Goal: Communication & Community: Answer question/provide support

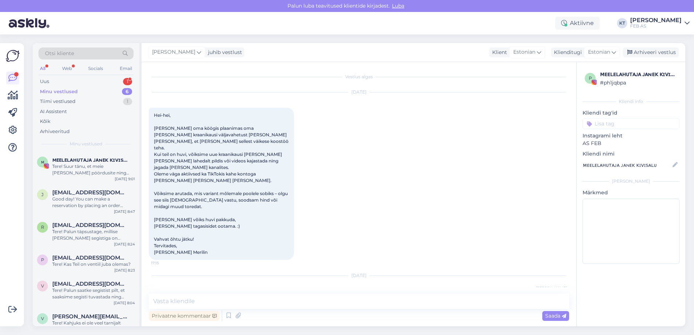
scroll to position [73, 0]
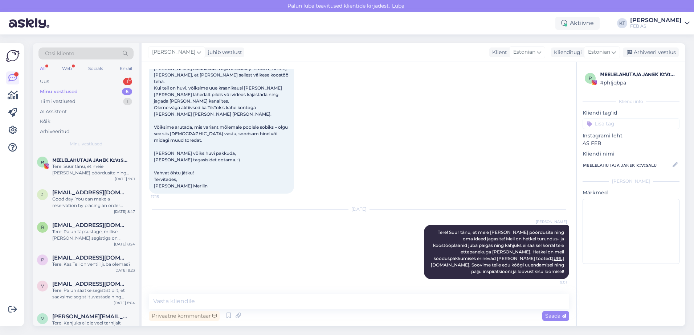
click at [66, 79] on div "Uus 1" at bounding box center [85, 82] width 95 height 10
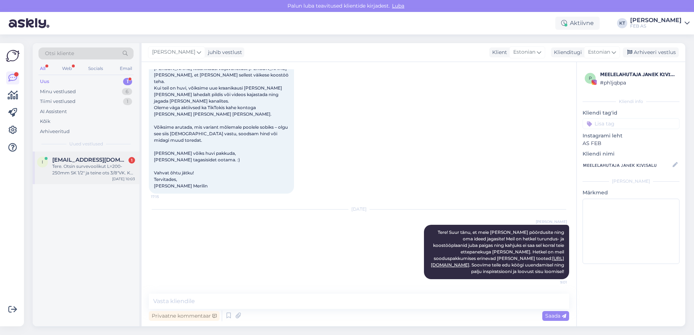
click at [83, 170] on div "Tere. Otsin survevoolikut L=200-250mm SK 1/2" ja teine ots 3/8"VK. Kas selline …" at bounding box center [93, 169] width 83 height 13
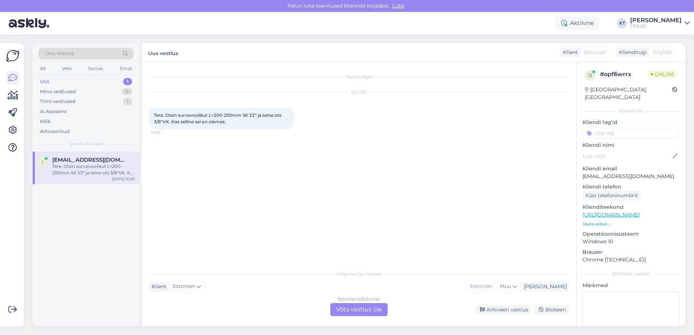
click at [341, 305] on div "Estonian to Estonian Võta vestlus üle" at bounding box center [358, 309] width 57 height 13
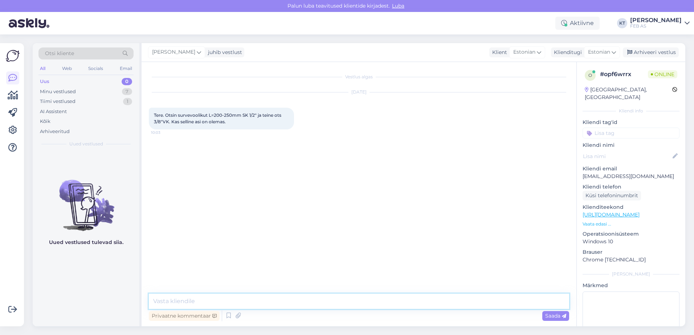
click at [201, 299] on textarea at bounding box center [359, 301] width 420 height 15
type textarea "Tere! Kohe uurin."
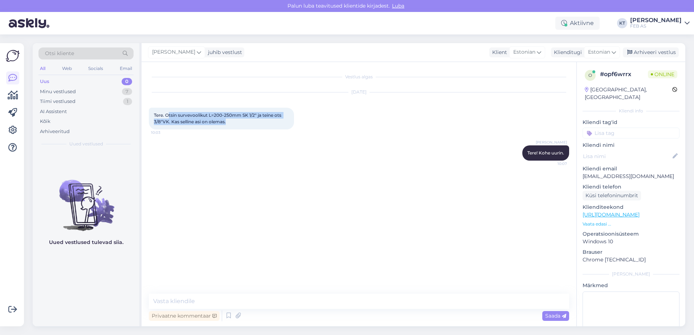
drag, startPoint x: 168, startPoint y: 115, endPoint x: 234, endPoint y: 120, distance: 66.2
click at [234, 120] on div "Tere. Otsin survevoolikut L=200-250mm SK 1/2" ja teine ots 3/8"VK. Kas selline …" at bounding box center [221, 119] width 145 height 22
click at [235, 118] on div "Tere. Otsin survevoolikut L=200-250mm SK 1/2" ja teine ots 3/8"VK. Kas selline …" at bounding box center [221, 119] width 145 height 22
drag, startPoint x: 231, startPoint y: 123, endPoint x: 151, endPoint y: 117, distance: 80.4
click at [151, 117] on div "Tere. Otsin survevoolikut L=200-250mm SK 1/2" ja teine ots 3/8"VK. Kas selline …" at bounding box center [221, 119] width 145 height 22
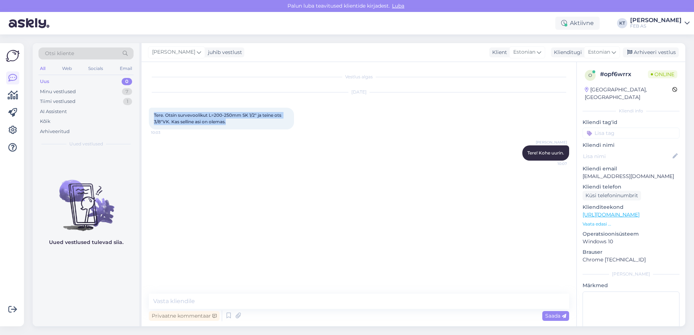
copy span "Tere. Otsin survevoolikut L=200-250mm SK 1/2" ja teine ots 3/8"VK. Kas selline …"
click at [219, 300] on textarea at bounding box center [359, 301] width 420 height 15
type textarea "M"
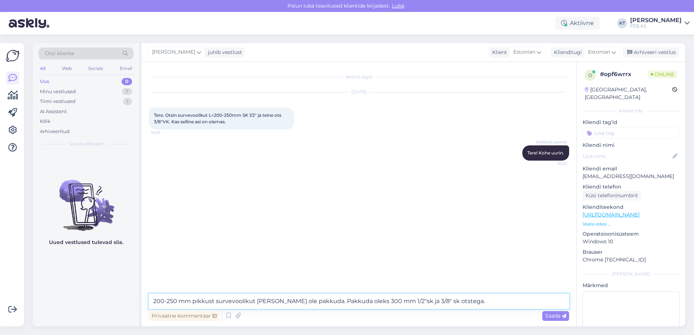
type textarea "200-250 mm pikkust survevoolikut [PERSON_NAME] ole pakkuda. Pakkuda oleks 300 m…"
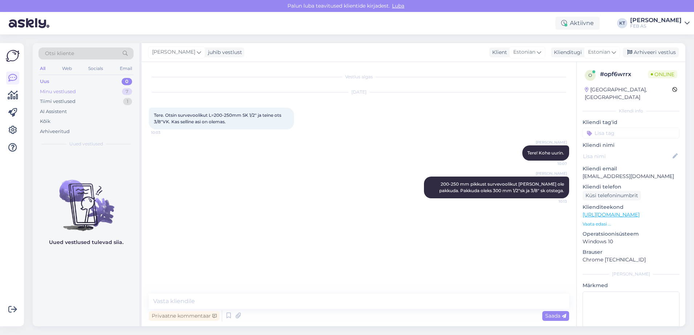
click at [54, 94] on div "Minu vestlused" at bounding box center [58, 91] width 36 height 7
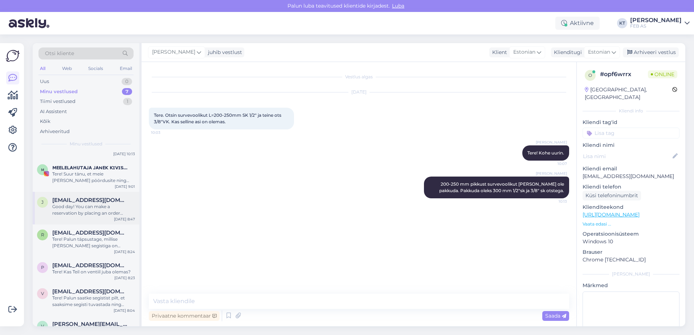
scroll to position [47, 0]
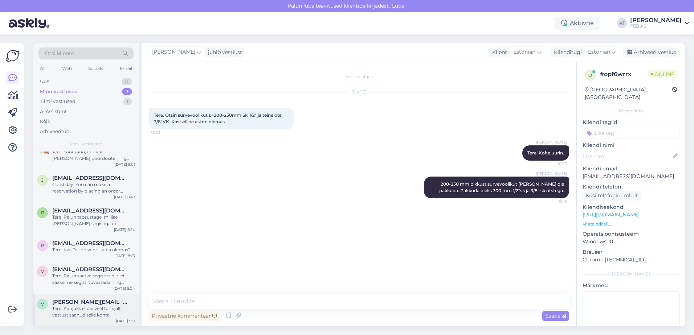
click at [81, 301] on span "[PERSON_NAME][EMAIL_ADDRESS][DOMAIN_NAME]" at bounding box center [89, 302] width 75 height 7
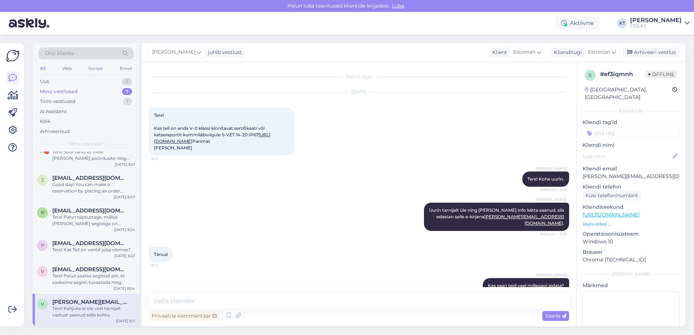
scroll to position [174, 0]
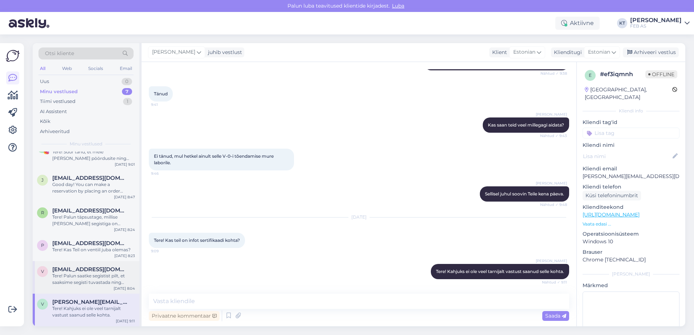
click at [58, 272] on span "[EMAIL_ADDRESS][DOMAIN_NAME]" at bounding box center [89, 269] width 75 height 7
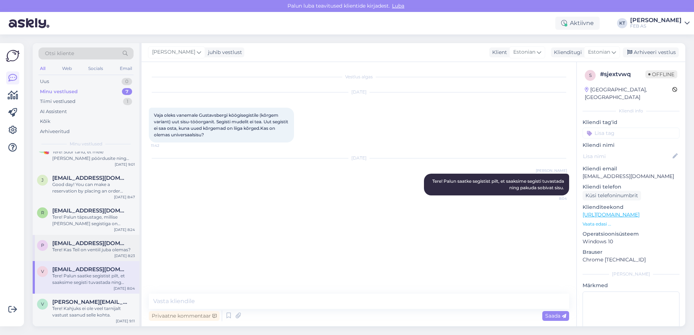
click at [98, 252] on div "Tere! Kas Teil on ventiil juba olemas?" at bounding box center [93, 250] width 83 height 7
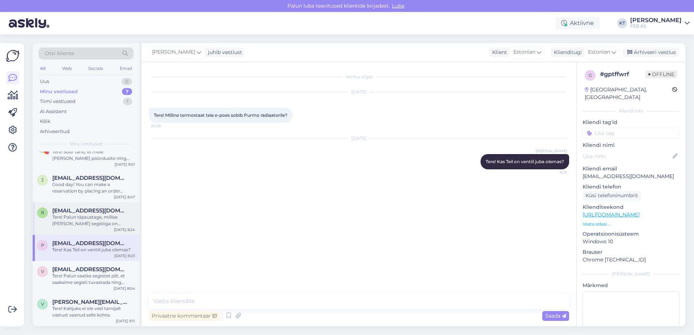
click at [96, 225] on div "Tere! Palun täpsustage, millise [PERSON_NAME] segistiga on täpsemalt tegu?" at bounding box center [93, 220] width 83 height 13
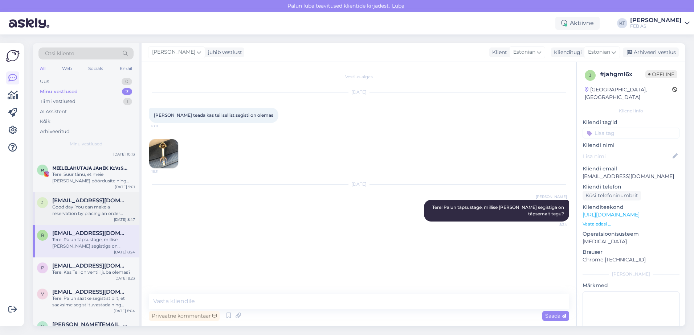
scroll to position [36, 0]
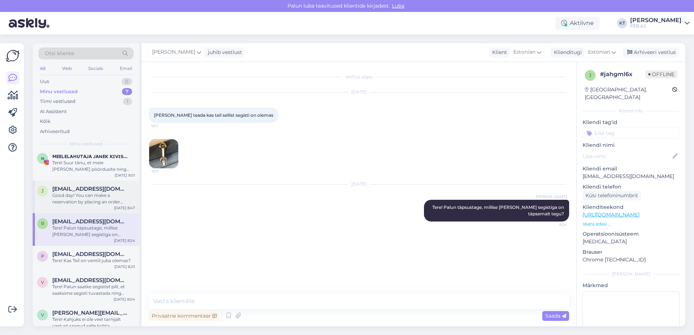
click at [79, 201] on div "Good day! You can make a reservation by placing an order through the online sto…" at bounding box center [93, 198] width 83 height 13
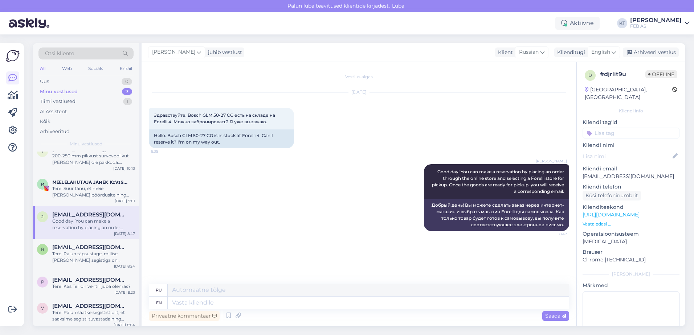
scroll to position [0, 0]
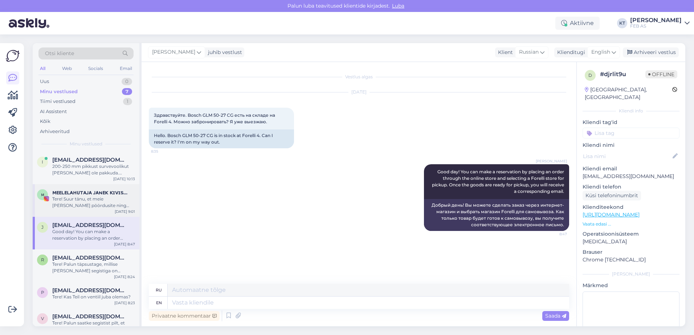
click at [70, 204] on div "Tere! Suur tänu, et meie [PERSON_NAME] pöördusite ning oma ideed jagasite! Meil…" at bounding box center [93, 202] width 83 height 13
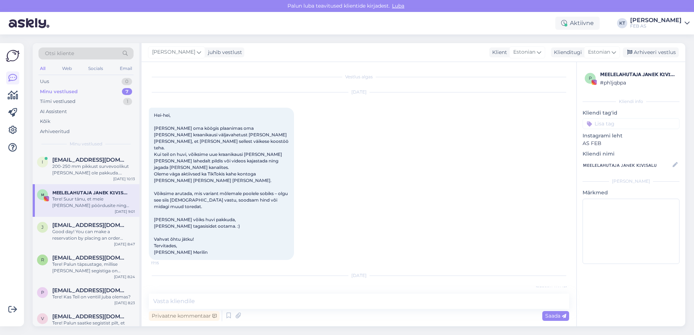
scroll to position [73, 0]
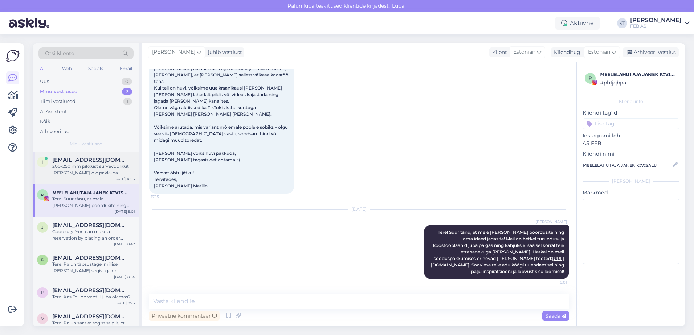
click at [77, 169] on div "200-250 mm pikkust survevoolikut [PERSON_NAME] ole pakkuda. Pakkuda oleks 300 m…" at bounding box center [93, 169] width 83 height 13
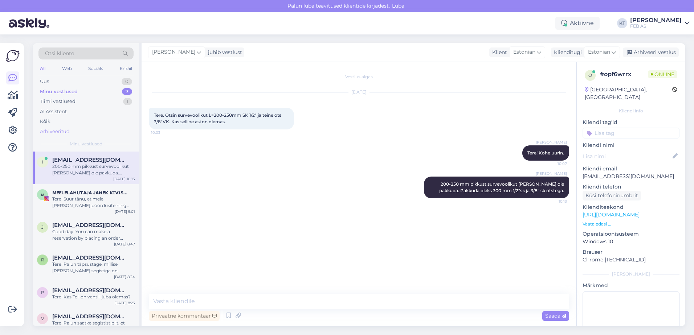
click at [58, 130] on div "Arhiveeritud" at bounding box center [55, 131] width 30 height 7
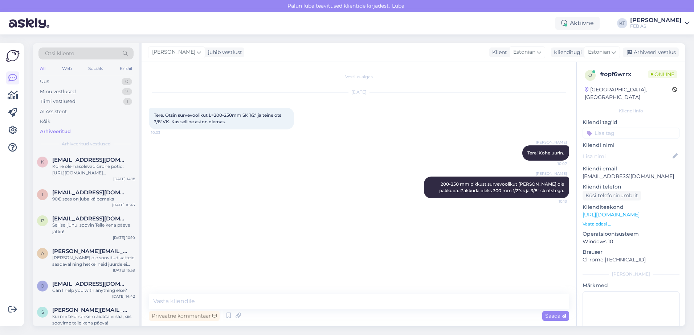
click at [98, 54] on div "Otsi kliente" at bounding box center [85, 54] width 95 height 12
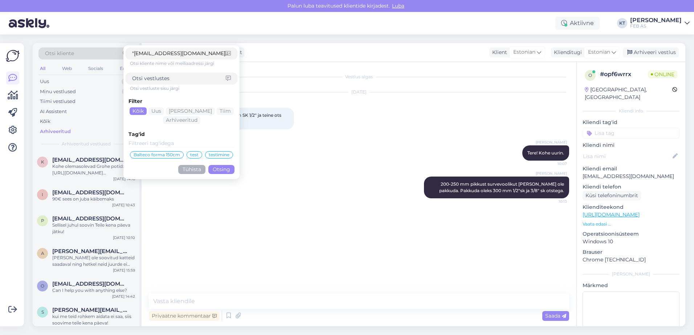
drag, startPoint x: 223, startPoint y: 53, endPoint x: 86, endPoint y: 60, distance: 137.0
click at [86, 60] on div "Otsi kliente "[EMAIL_ADDRESS][DOMAIN_NAME]" <[DOMAIN_NAME][EMAIL_ADDRESS][DOMAI…" at bounding box center [85, 56] width 95 height 16
type input ">"
click at [138, 53] on input ">" at bounding box center [178, 54] width 93 height 8
type input ""[EMAIL_ADDRESS][DOMAIN_NAME]" <[DOMAIN_NAME][EMAIL_ADDRESS][DOMAIN_NAME]>"
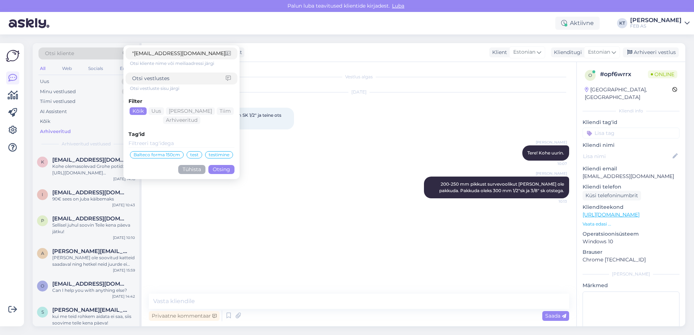
drag, startPoint x: 155, startPoint y: 53, endPoint x: 80, endPoint y: 54, distance: 75.1
click at [80, 54] on div "Otsi kliente "[EMAIL_ADDRESS][DOMAIN_NAME]" <[DOMAIN_NAME][EMAIL_ADDRESS][DOMAI…" at bounding box center [85, 56] width 95 height 16
click at [206, 53] on input ""[EMAIL_ADDRESS][DOMAIN_NAME]" <[DOMAIN_NAME][EMAIL_ADDRESS][DOMAIN_NAME]>" at bounding box center [178, 54] width 93 height 8
drag, startPoint x: 206, startPoint y: 53, endPoint x: -1, endPoint y: 68, distance: 208.0
click at [0, 68] on html "[PERSON_NAME] teavitused klientide kirjadest. Luba Aktiivne KT [PERSON_NAME] FE…" at bounding box center [347, 167] width 694 height 335
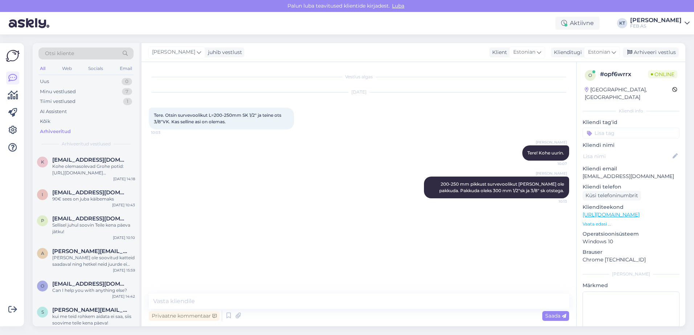
click at [91, 52] on div "Otsi kliente" at bounding box center [85, 54] width 95 height 12
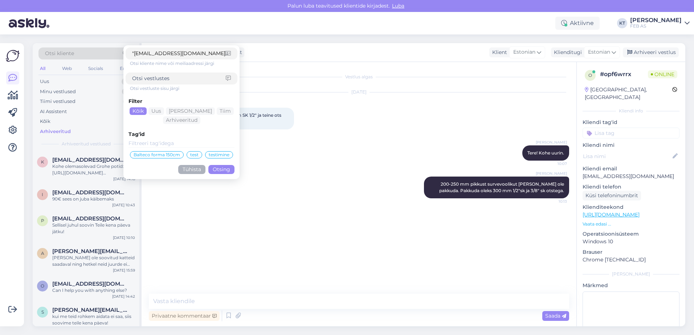
scroll to position [0, 49]
click at [162, 53] on input ""[EMAIL_ADDRESS][DOMAIN_NAME]" <[DOMAIN_NAME][EMAIL_ADDRESS][DOMAIN_NAME]>" at bounding box center [178, 54] width 93 height 8
drag, startPoint x: 156, startPoint y: 53, endPoint x: 93, endPoint y: 53, distance: 63.8
click at [93, 53] on div "Otsi kliente "[EMAIL_ADDRESS][DOMAIN_NAME]" <[DOMAIN_NAME][EMAIL_ADDRESS][DOMAI…" at bounding box center [85, 56] width 95 height 16
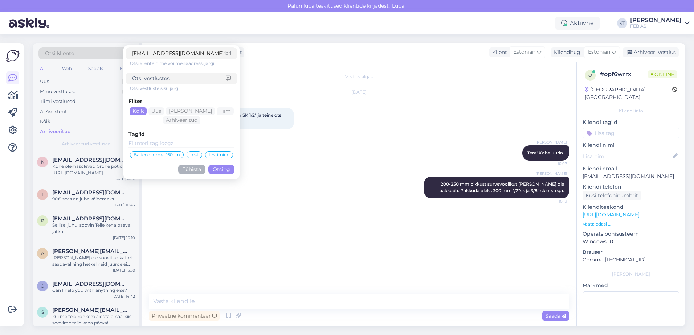
click at [213, 52] on input "[EMAIL_ADDRESS][DOMAIN_NAME]>" at bounding box center [178, 54] width 93 height 8
type input "[EMAIL_ADDRESS][DOMAIN_NAME]"
click button "Otsing" at bounding box center [221, 169] width 26 height 9
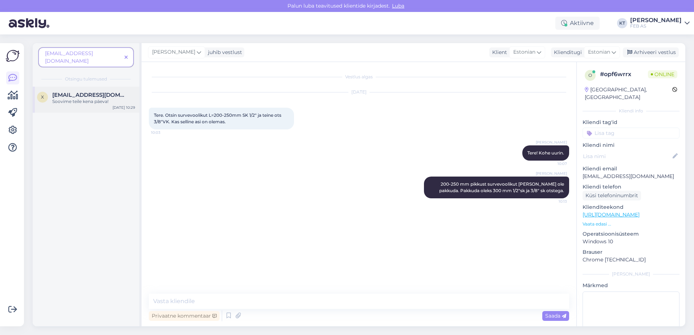
click at [76, 98] on div "Soovime teile kena päeva!" at bounding box center [93, 101] width 83 height 7
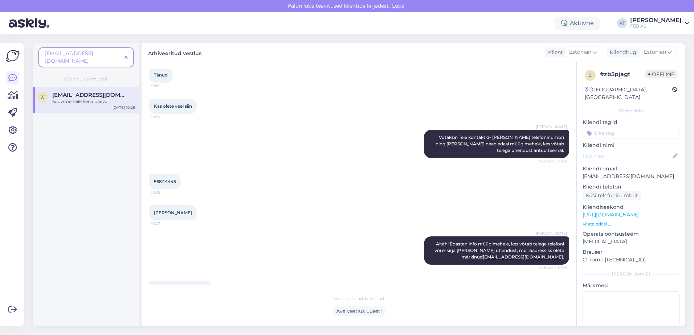
scroll to position [752, 0]
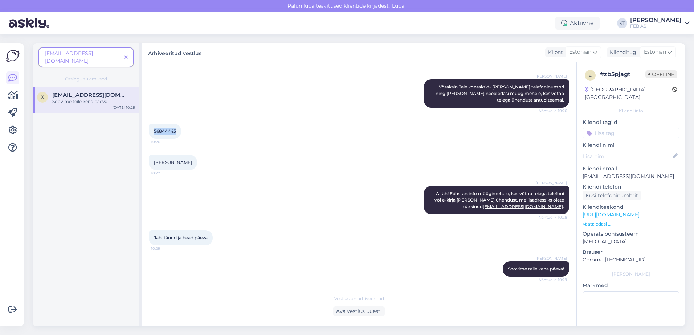
drag, startPoint x: 177, startPoint y: 131, endPoint x: 151, endPoint y: 131, distance: 25.8
click at [151, 131] on div "56844445 10:26" at bounding box center [165, 131] width 32 height 15
click at [620, 292] on textarea at bounding box center [630, 324] width 97 height 65
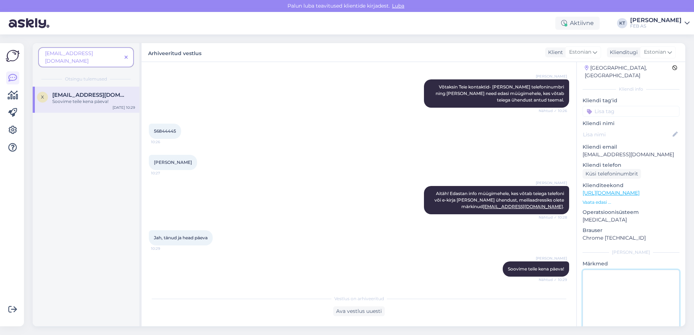
scroll to position [34, 0]
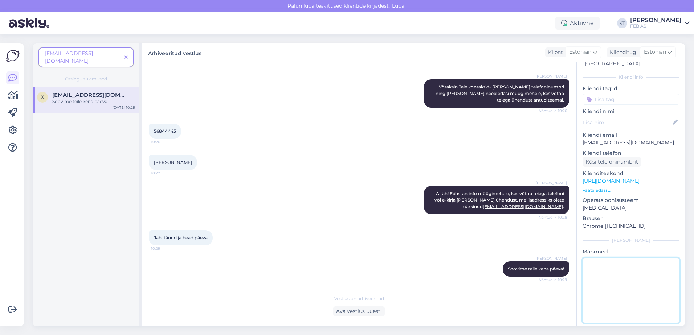
click at [619, 271] on textarea at bounding box center [630, 290] width 97 height 65
click at [126, 55] on icon at bounding box center [125, 57] width 3 height 5
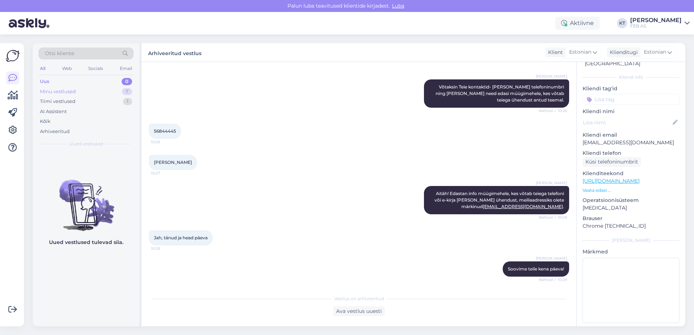
click at [71, 93] on div "Minu vestlused" at bounding box center [58, 91] width 36 height 7
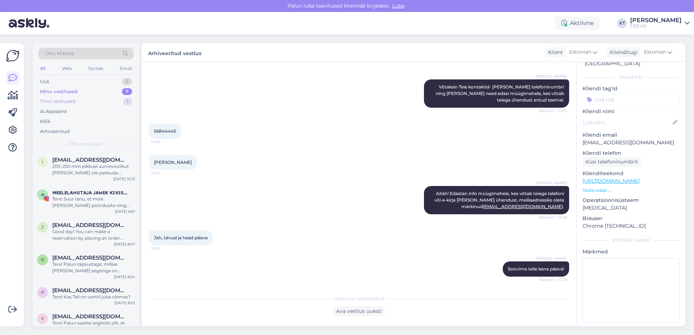
click at [65, 103] on div "Tiimi vestlused" at bounding box center [58, 101] width 36 height 7
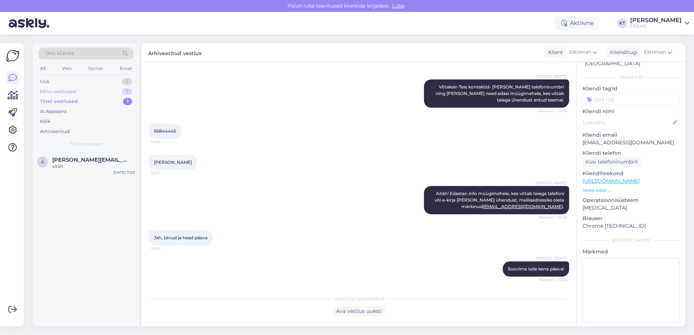
click at [65, 87] on div "Minu vestlused 7" at bounding box center [85, 92] width 95 height 10
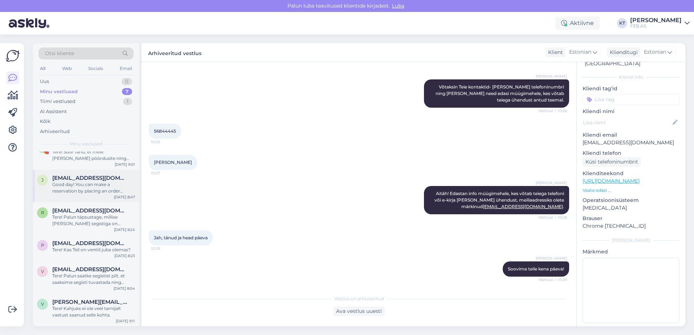
scroll to position [0, 0]
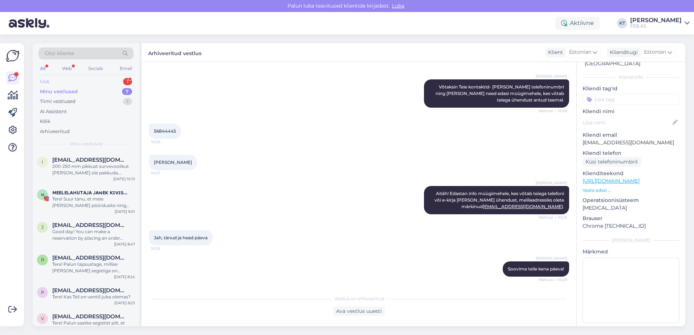
click at [86, 84] on div "Uus 1" at bounding box center [85, 82] width 95 height 10
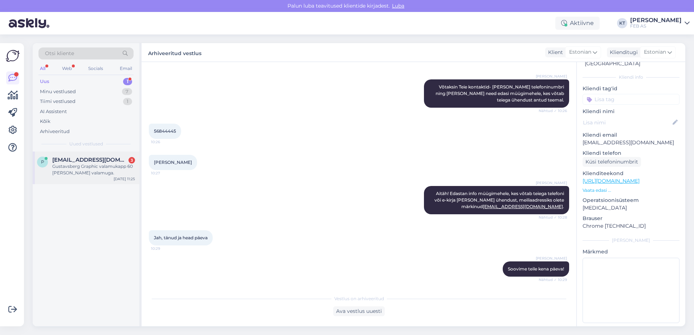
click at [103, 170] on div "Gustavsberg Graphic valamukapp 60 [PERSON_NAME] valamuga." at bounding box center [93, 169] width 83 height 13
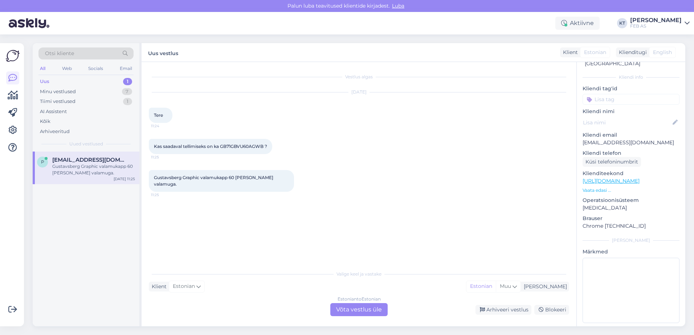
click at [350, 306] on div "Estonian to Estonian Võta vestlus üle" at bounding box center [358, 309] width 57 height 13
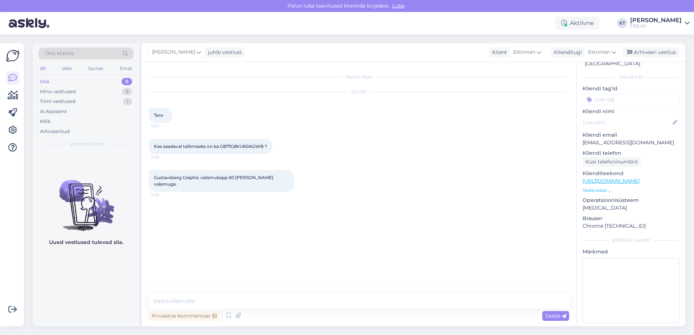
click at [286, 292] on div "Vestlus algas [DATE] Tere 11:24 Kas saadaval tellimiseks on ka GB71GBVU60AGWB ?…" at bounding box center [358, 194] width 435 height 264
click at [287, 294] on div "Vestlus algas [DATE] Tere 11:24 Kas saadaval tellimiseks on ka GB71GBVU60AGWB ?…" at bounding box center [358, 194] width 435 height 264
click at [291, 300] on textarea at bounding box center [359, 301] width 420 height 15
type textarea "Tere! Kohe uurin."
drag, startPoint x: 265, startPoint y: 147, endPoint x: 221, endPoint y: 148, distance: 43.9
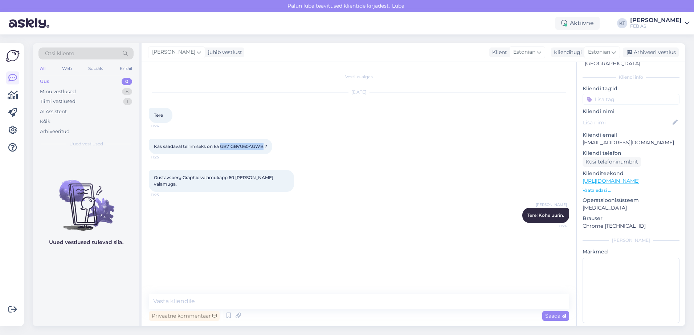
click at [221, 148] on span "Kas saadaval tellimiseks on ka GB71GBVU60AGWB ?" at bounding box center [210, 146] width 113 height 5
copy span "GB71GBVU60AGWB"
click at [324, 300] on textarea at bounding box center [359, 301] width 420 height 15
click at [313, 304] on textarea at bounding box center [359, 301] width 420 height 15
click at [295, 305] on textarea at bounding box center [359, 301] width 420 height 15
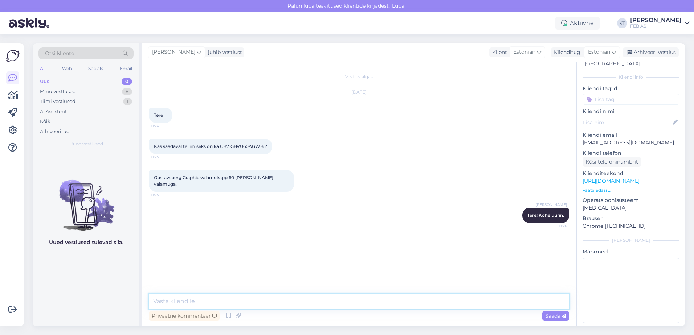
click at [295, 304] on textarea at bounding box center [359, 301] width 420 height 15
click at [295, 302] on textarea at bounding box center [359, 301] width 420 height 15
click at [178, 301] on textarea "Te" at bounding box center [359, 301] width 420 height 15
type textarea "T"
click at [298, 304] on textarea "Laos saadaval hetkel ei ole, aga on võimalik tellida." at bounding box center [359, 301] width 420 height 15
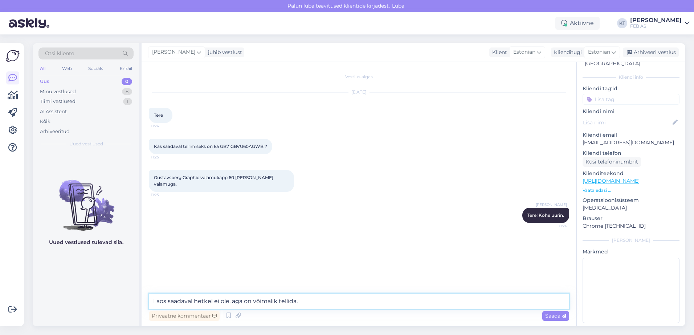
click at [303, 304] on textarea "Laos saadaval hetkel ei ole, aga on võimalik tellida." at bounding box center [359, 301] width 420 height 15
click at [367, 298] on textarea "Laos saadaval hetkel ei ole, aga on võimalik tellida. Hind on 649€ (km-ga)." at bounding box center [359, 301] width 420 height 15
click at [380, 300] on textarea "Laos saadaval hetkel ei ole, aga on võimalik tellida. Hind on 649€ (km-ga)." at bounding box center [359, 301] width 420 height 15
type textarea "Laos saadaval hetkel ei ole, aga on võimalik tellida. Hind on 649€ (km-ga). Täp…"
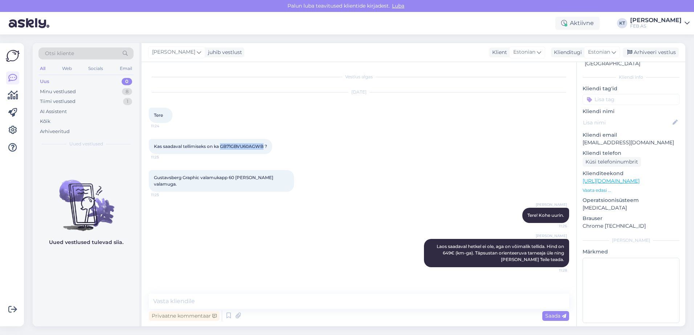
drag, startPoint x: 265, startPoint y: 145, endPoint x: 221, endPoint y: 146, distance: 43.5
click at [221, 146] on span "Kas saadaval tellimiseks on ka GB71GBVU60AGWB ?" at bounding box center [210, 146] width 113 height 5
copy span "GB71GBVU60AGWB"
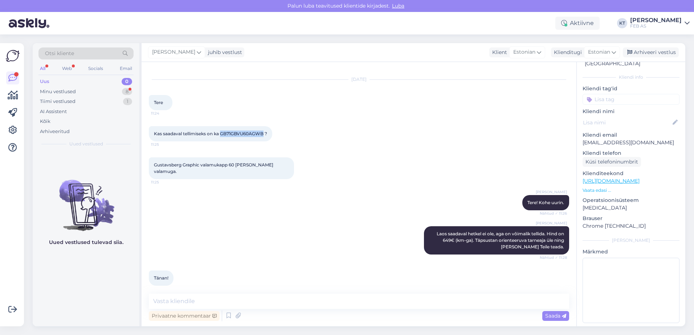
click at [238, 129] on div "Kas saadaval tellimiseks on ka GB71GBVU60AGWB ? 11:25" at bounding box center [210, 133] width 123 height 15
click at [267, 134] on span "Kas saadaval tellimiseks on ka GB71GBVU60AGWB ?" at bounding box center [210, 133] width 113 height 5
drag, startPoint x: 264, startPoint y: 132, endPoint x: 221, endPoint y: 134, distance: 43.6
click at [221, 134] on span "Kas saadaval tellimiseks on ka GB71GBVU60AGWB ?" at bounding box center [210, 133] width 113 height 5
copy span "GB71GBVU60AGWB"
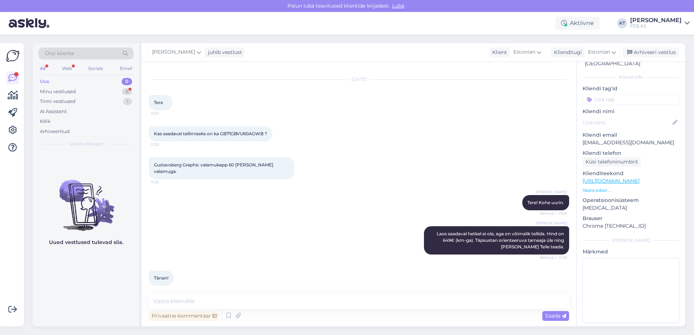
click at [340, 252] on div "[PERSON_NAME] Laos saadaval hetkel ei ole, aga on võimalik tellida. Hind on 649…" at bounding box center [359, 240] width 420 height 44
drag, startPoint x: 265, startPoint y: 134, endPoint x: 222, endPoint y: 135, distance: 42.8
click at [222, 135] on span "Kas saadaval tellimiseks on ka GB71GBVU60AGWB ?" at bounding box center [210, 133] width 113 height 5
copy span "GB71GBVU60AGWB"
click at [80, 90] on div "Minu vestlused 8" at bounding box center [85, 92] width 95 height 10
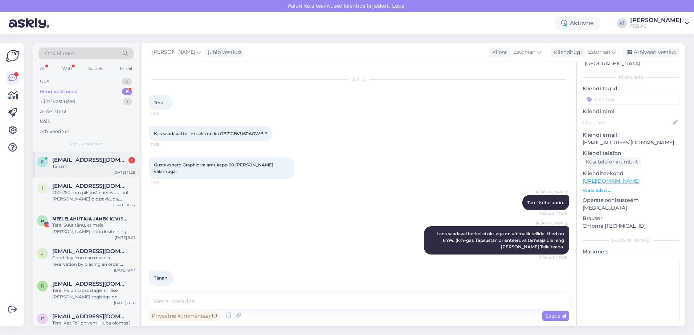
click at [61, 153] on div "p [EMAIL_ADDRESS][DOMAIN_NAME] 1 Tänan! [DATE] 11:29" at bounding box center [86, 165] width 107 height 26
click at [193, 299] on textarea at bounding box center [359, 301] width 420 height 15
click at [103, 192] on div "200-250 mm pikkust survevoolikut [PERSON_NAME] ole pakkuda. Pakkuda oleks 300 m…" at bounding box center [93, 195] width 83 height 13
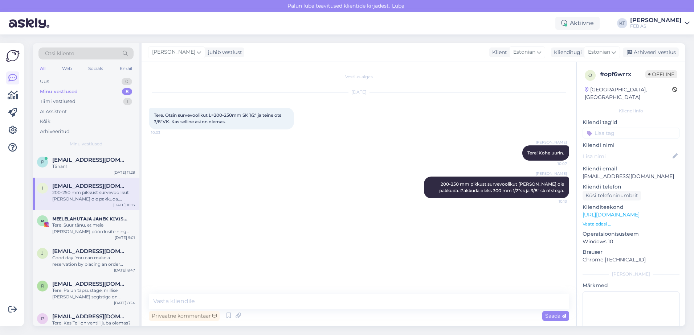
click at [59, 92] on div "Minu vestlused" at bounding box center [59, 91] width 38 height 7
click at [84, 164] on div "Tänan!" at bounding box center [93, 166] width 83 height 7
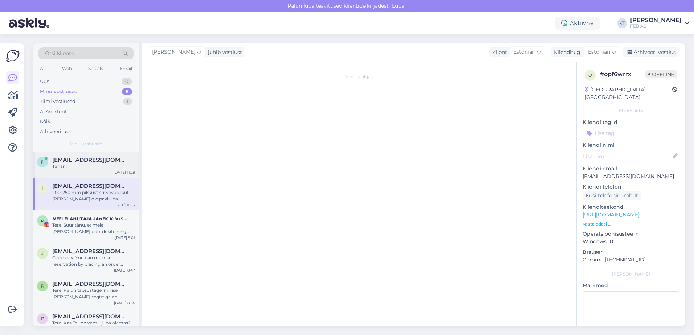
scroll to position [13, 0]
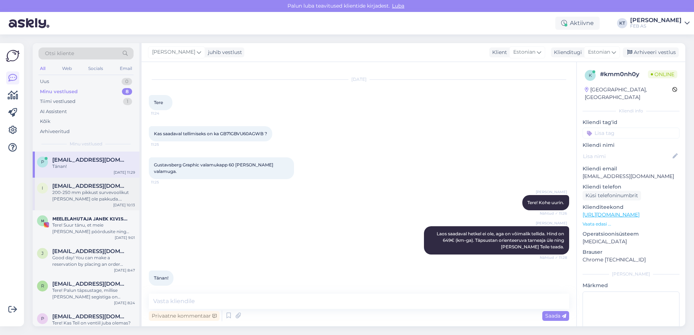
click at [112, 185] on div "[EMAIL_ADDRESS][DOMAIN_NAME]" at bounding box center [93, 186] width 83 height 7
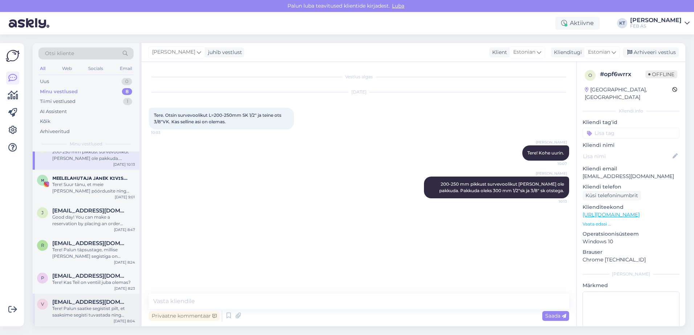
scroll to position [73, 0]
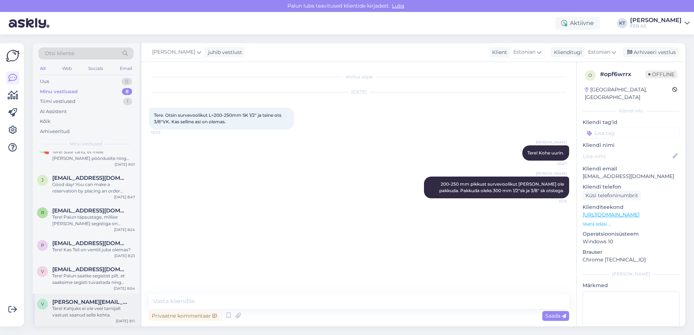
click at [100, 301] on div "[PERSON_NAME][EMAIL_ADDRESS][DOMAIN_NAME]" at bounding box center [93, 302] width 83 height 7
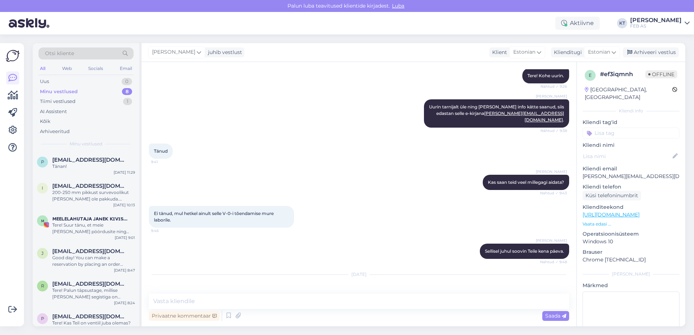
scroll to position [174, 0]
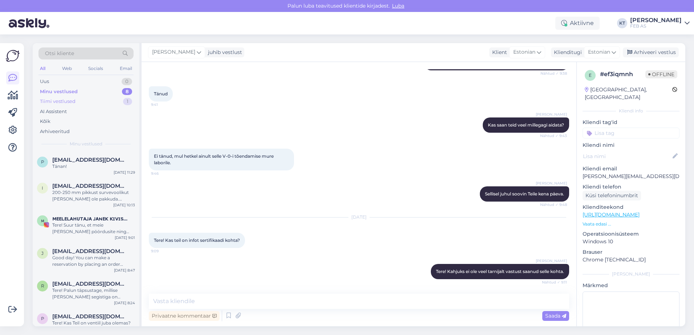
click at [95, 103] on div "Tiimi vestlused 1" at bounding box center [85, 101] width 95 height 10
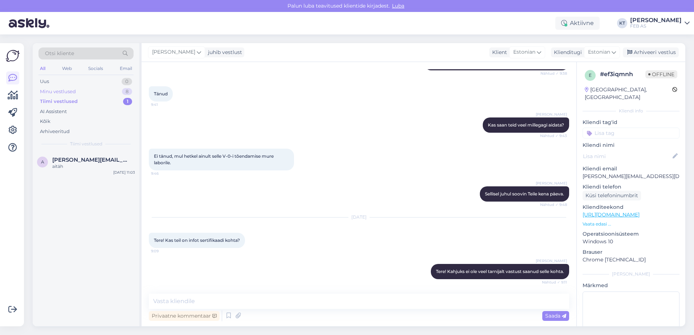
click at [96, 91] on div "Minu vestlused 8" at bounding box center [85, 92] width 95 height 10
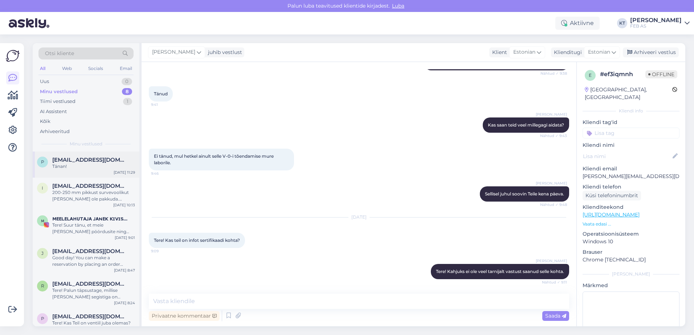
click at [77, 163] on span "[EMAIL_ADDRESS][DOMAIN_NAME]" at bounding box center [89, 160] width 75 height 7
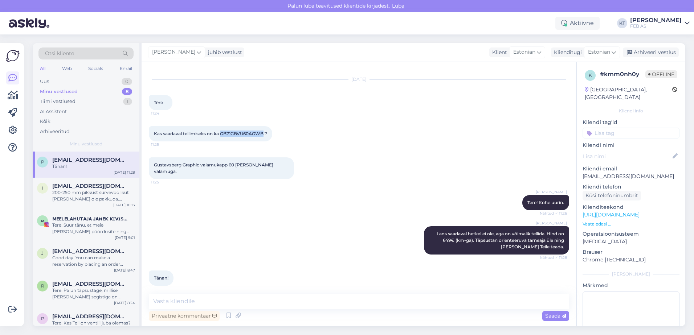
drag, startPoint x: 265, startPoint y: 135, endPoint x: 222, endPoint y: 135, distance: 43.5
click at [222, 135] on span "Kas saadaval tellimiseks on ka GB71GBVU60AGWB ?" at bounding box center [210, 133] width 113 height 5
copy span "GB71GBVU60AGWB"
click at [201, 300] on textarea at bounding box center [359, 301] width 420 height 15
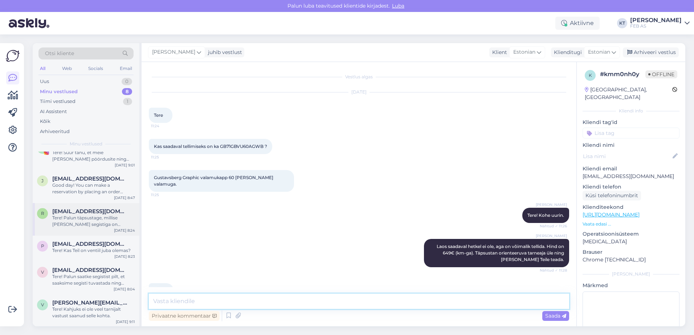
scroll to position [73, 0]
click at [60, 302] on span "[PERSON_NAME][EMAIL_ADDRESS][DOMAIN_NAME]" at bounding box center [89, 302] width 75 height 7
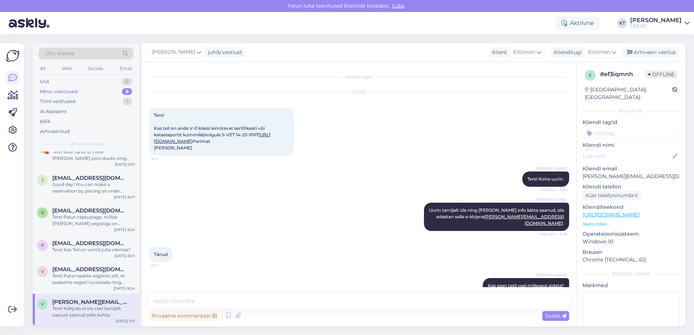
scroll to position [174, 0]
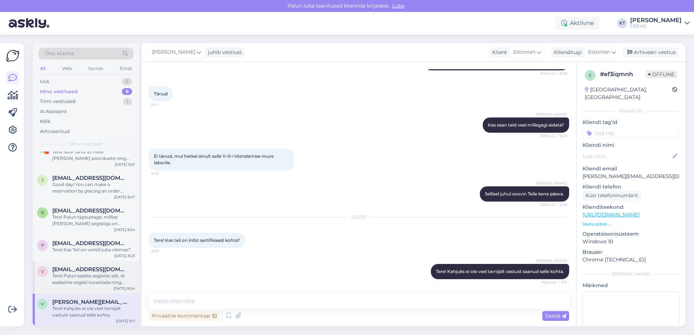
click at [90, 276] on div "Tere! Palun saatke segistist pilt, et saaksime segisti tuvastada ning pakuda so…" at bounding box center [93, 279] width 83 height 13
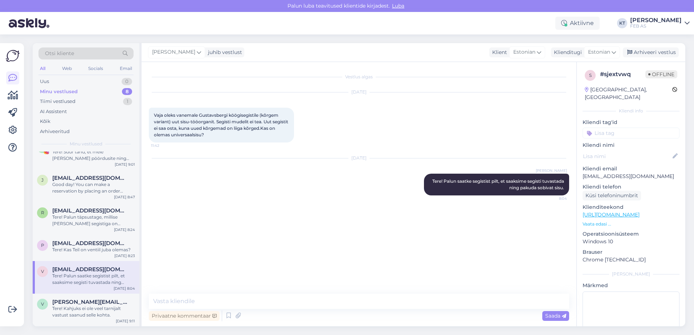
scroll to position [0, 0]
click at [50, 82] on div "Uus 1" at bounding box center [85, 82] width 95 height 10
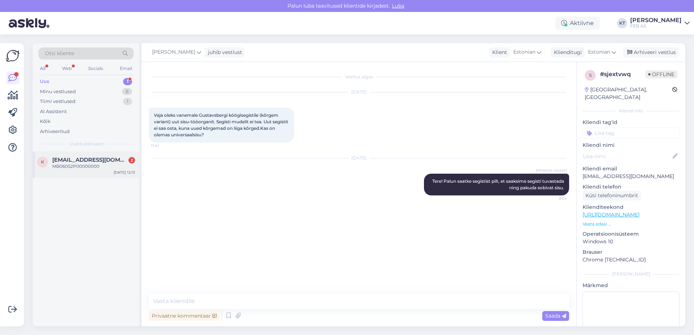
click at [55, 160] on span "[EMAIL_ADDRESS][DOMAIN_NAME]" at bounding box center [89, 160] width 75 height 7
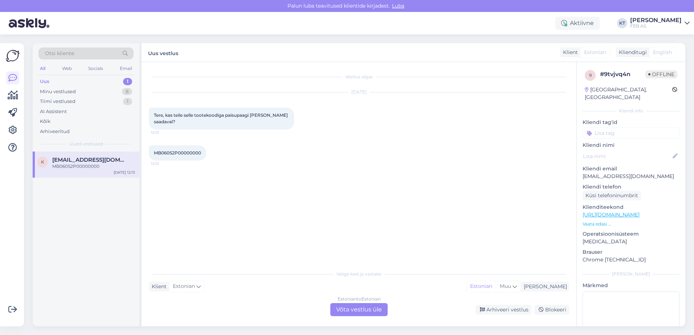
click at [349, 307] on div "Estonian to Estonian Võta vestlus üle" at bounding box center [358, 309] width 57 height 13
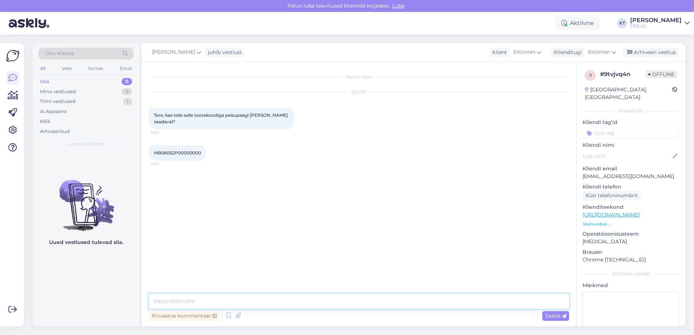
click at [255, 302] on textarea at bounding box center [359, 301] width 420 height 15
type textarea "Tere! Kohe uurin."
drag, startPoint x: 200, startPoint y: 150, endPoint x: 153, endPoint y: 156, distance: 47.9
click at [153, 156] on div "MB060S2P00000000 12:13" at bounding box center [177, 152] width 57 height 15
copy span "MB060S2P00000000"
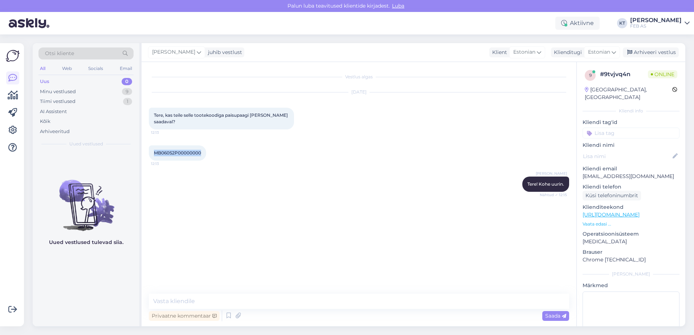
click at [202, 151] on div "MB060S2P00000000 12:13" at bounding box center [177, 152] width 57 height 15
drag, startPoint x: 201, startPoint y: 153, endPoint x: 153, endPoint y: 155, distance: 47.2
click at [153, 155] on div "MB060S2P00000000 12:13" at bounding box center [177, 152] width 57 height 15
copy span "MB060S2P00000000"
click at [229, 187] on div "[PERSON_NAME] Tere! Kohe uurin. Nähtud ✓ 12:15" at bounding box center [359, 184] width 420 height 31
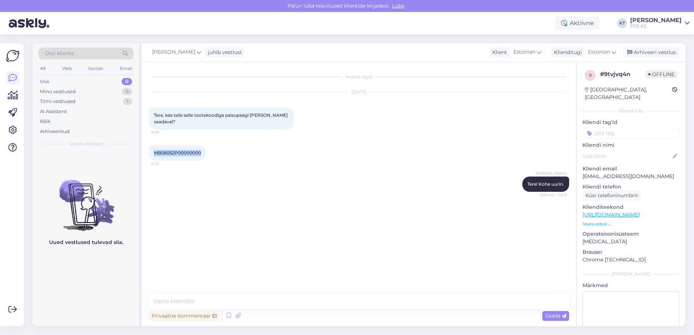
drag, startPoint x: 203, startPoint y: 156, endPoint x: 150, endPoint y: 155, distance: 52.6
click at [150, 155] on div "MB060S2P00000000 12:13" at bounding box center [177, 152] width 57 height 15
copy span "MB060S2P00000000"
click at [210, 304] on textarea at bounding box center [359, 301] width 420 height 15
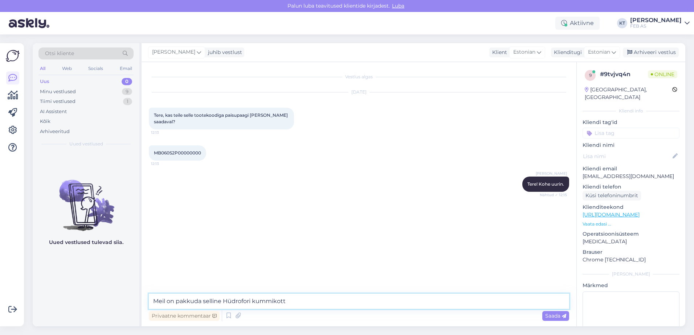
click at [304, 300] on textarea "Meil on pakkuda selline Hüdrofori kummikott" at bounding box center [359, 301] width 420 height 15
click at [301, 302] on textarea "Meil on pakkuda selline Hüdrofori kummikott" at bounding box center [359, 301] width 420 height 15
click at [228, 303] on textarea "Meil on pakkuda selline Hüdrofori kummikott" at bounding box center [359, 301] width 420 height 15
click at [293, 301] on textarea "Meil on pakkuda selline hüdrofori kummikott" at bounding box center [359, 301] width 420 height 15
paste textarea "[URL][DOMAIN_NAME]"
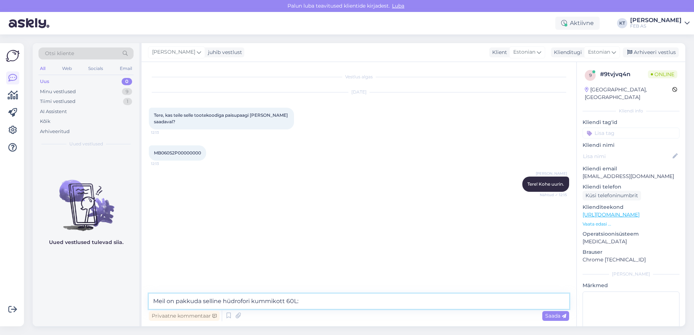
type textarea "Meil on pakkuda selline hüdrofori kummikott 60L: [URL][DOMAIN_NAME]"
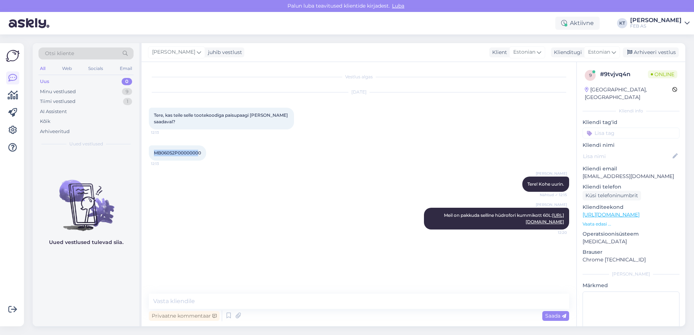
drag, startPoint x: 200, startPoint y: 152, endPoint x: 150, endPoint y: 154, distance: 49.4
click at [150, 154] on div "MB060S2P00000000 12:13" at bounding box center [177, 152] width 57 height 15
copy span "MB060S2P0000000"
click at [78, 94] on div "Minu vestlused 9" at bounding box center [85, 92] width 95 height 10
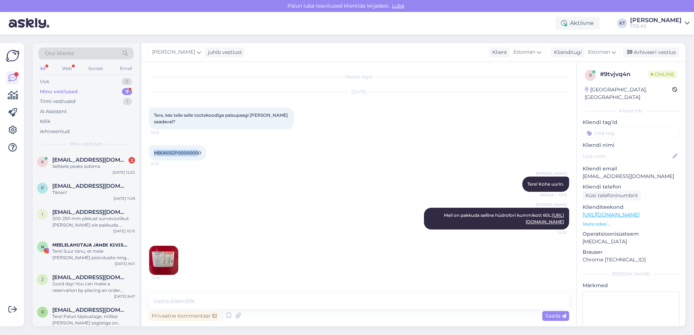
scroll to position [34, 0]
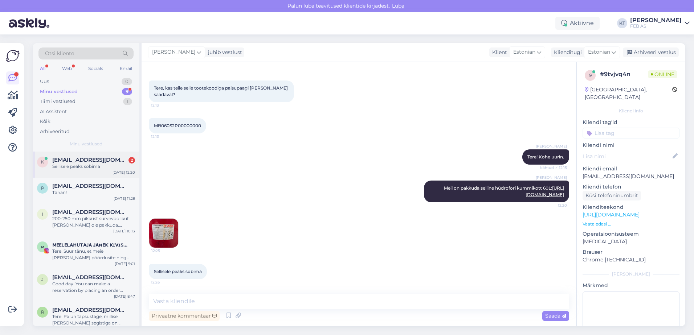
click at [73, 157] on span "[EMAIL_ADDRESS][DOMAIN_NAME]" at bounding box center [89, 160] width 75 height 7
click at [167, 226] on img at bounding box center [163, 233] width 29 height 29
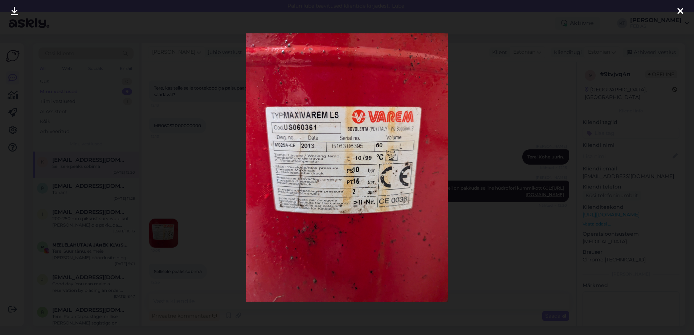
click at [509, 139] on div at bounding box center [347, 167] width 694 height 335
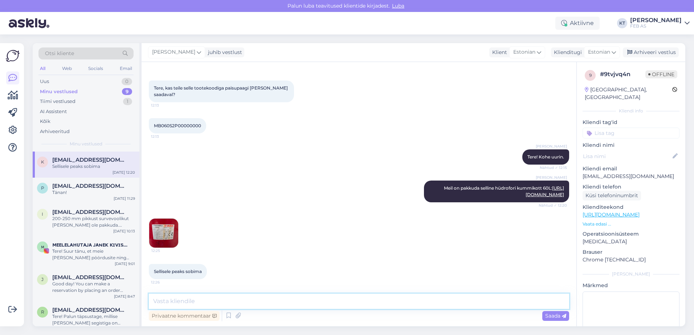
click at [322, 298] on textarea at bounding box center [359, 301] width 420 height 15
type textarea "J"
drag, startPoint x: 434, startPoint y: 188, endPoint x: 559, endPoint y: 196, distance: 125.1
click at [559, 196] on div "[PERSON_NAME] on pakkuda selline hüdrofori kummikott 60L: [URL][DOMAIN_NAME] Nä…" at bounding box center [496, 192] width 145 height 22
click at [196, 297] on textarea at bounding box center [359, 301] width 420 height 15
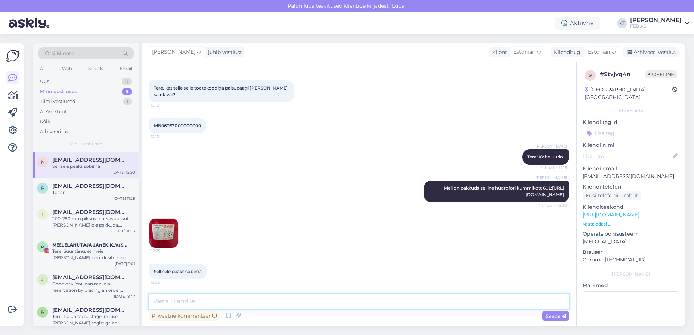
paste textarea "[URL][DOMAIN_NAME]"
type textarea "[URL][DOMAIN_NAME] See kummikott sobib antud hüdroforile."
click at [495, 298] on textarea "[URL][DOMAIN_NAME] See kummikott sobib antud hüdroforile." at bounding box center [359, 301] width 420 height 15
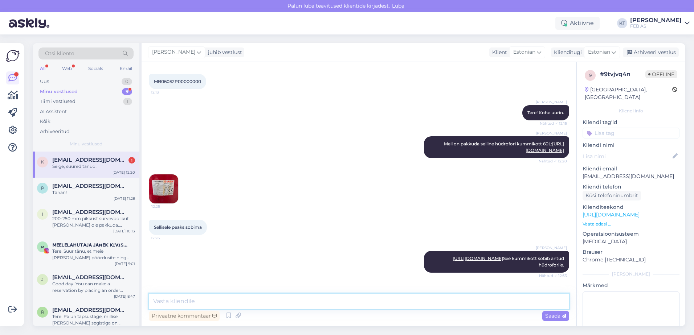
scroll to position [103, 0]
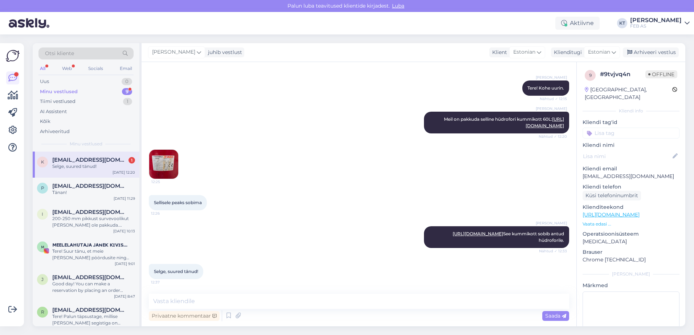
click at [61, 94] on div "Minu vestlused" at bounding box center [59, 91] width 38 height 7
click at [90, 161] on span "[EMAIL_ADDRESS][DOMAIN_NAME]" at bounding box center [89, 160] width 75 height 7
click at [222, 296] on textarea at bounding box center [359, 301] width 420 height 15
click at [224, 319] on icon at bounding box center [228, 316] width 9 height 11
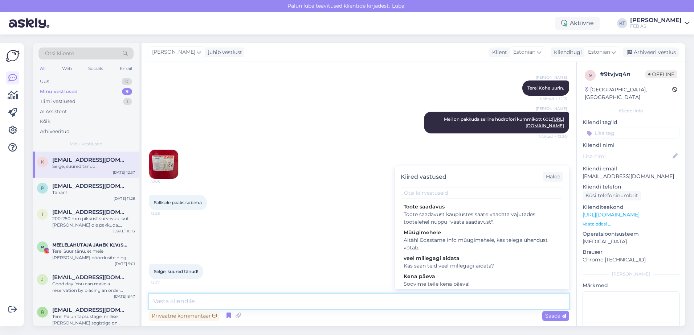
click at [260, 301] on textarea at bounding box center [359, 301] width 420 height 15
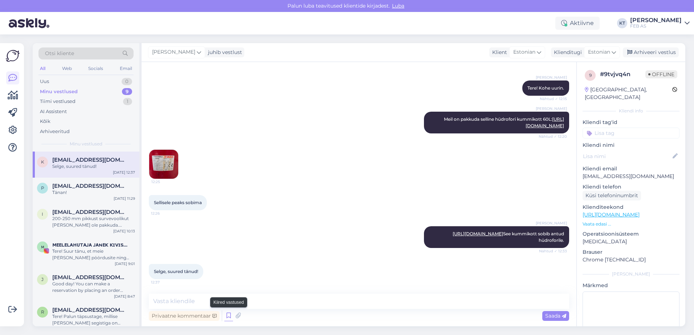
click at [228, 313] on icon at bounding box center [228, 316] width 9 height 11
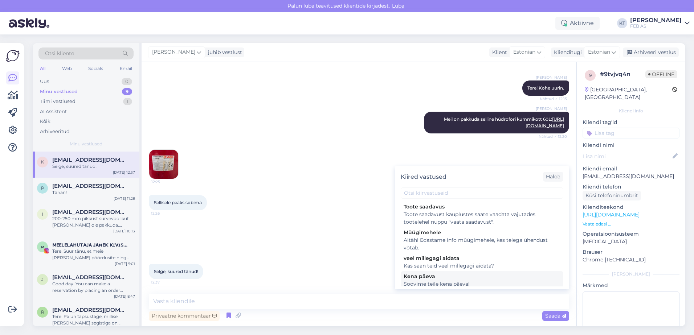
click at [418, 282] on div "Soovime teile kena päeva!" at bounding box center [481, 284] width 157 height 8
type textarea "Soovime teile kena päeva!"
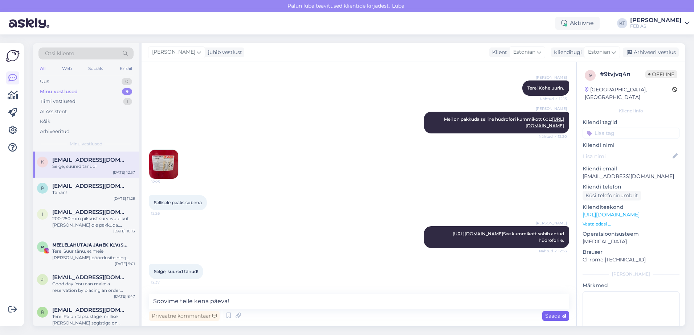
click at [545, 311] on div "Saada" at bounding box center [555, 316] width 27 height 10
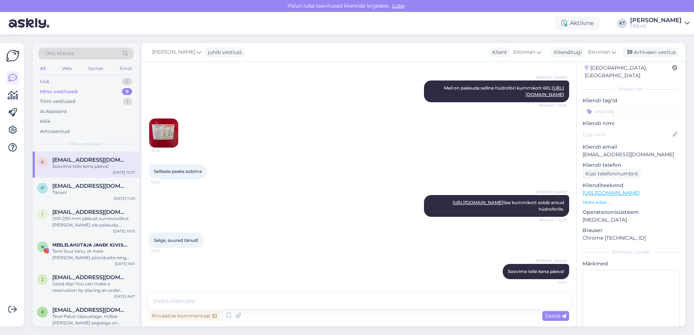
scroll to position [34, 0]
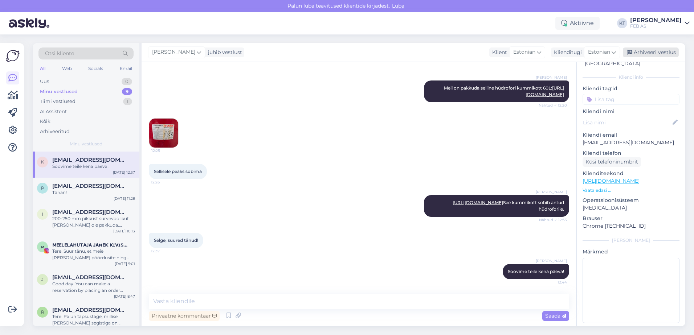
click at [667, 50] on div "Arhiveeri vestlus" at bounding box center [650, 53] width 56 height 10
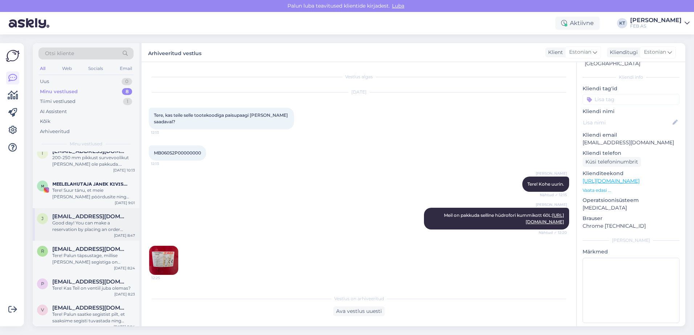
scroll to position [73, 0]
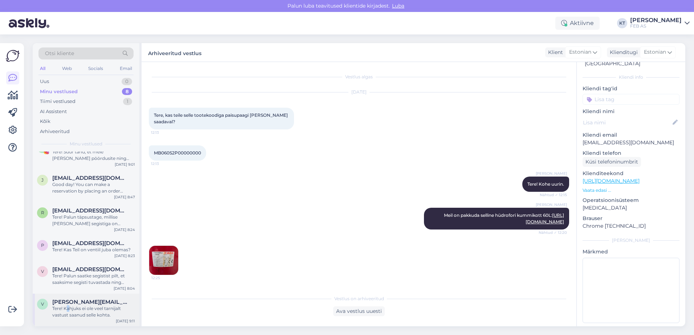
click at [69, 309] on div "Tere! Kahjuks ei ole veel tarnijalt vastust saanud selle kohta." at bounding box center [93, 311] width 83 height 13
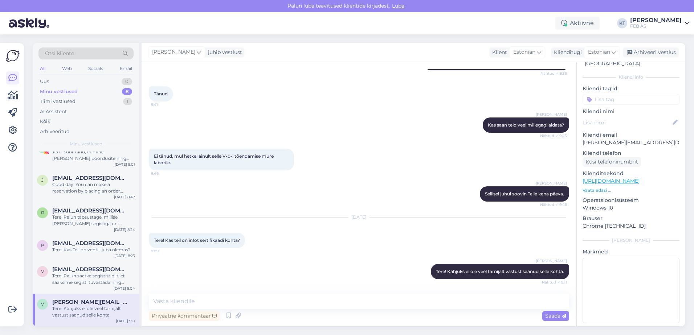
drag, startPoint x: 69, startPoint y: 309, endPoint x: 99, endPoint y: 312, distance: 30.6
click at [99, 312] on div "Tere! Kahjuks ei ole veel tarnijalt vastust saanud selle kohta." at bounding box center [93, 311] width 83 height 13
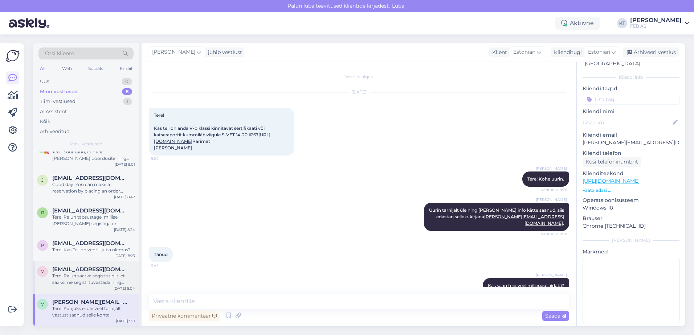
click at [86, 278] on div "Tere! Palun saatke segistist pilt, et saaksime segisti tuvastada ning pakuda so…" at bounding box center [93, 279] width 83 height 13
